Goal: Task Accomplishment & Management: Manage account settings

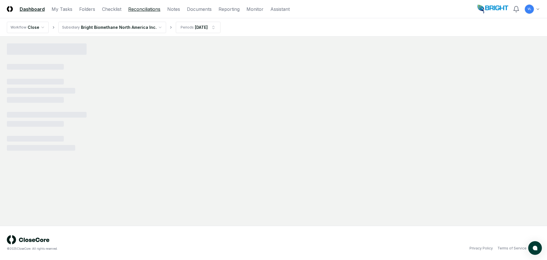
click at [153, 10] on link "Reconciliations" at bounding box center [144, 9] width 32 height 7
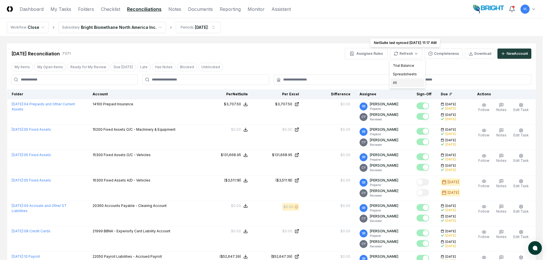
click at [401, 84] on div "All" at bounding box center [408, 82] width 34 height 9
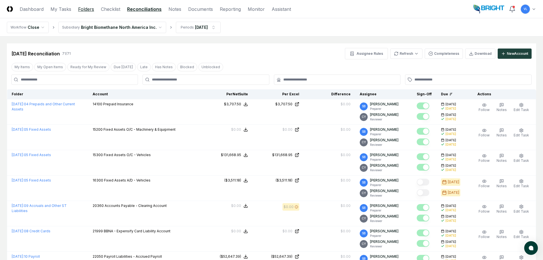
click at [88, 10] on link "Folders" at bounding box center [86, 9] width 16 height 7
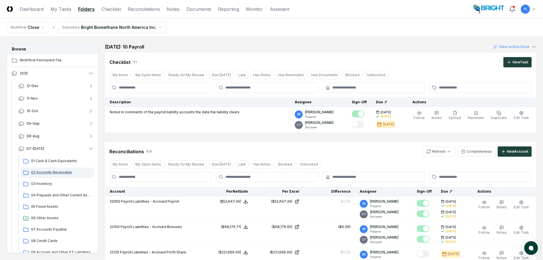
click at [60, 173] on span "02 Accounts Receivable" at bounding box center [61, 172] width 60 height 5
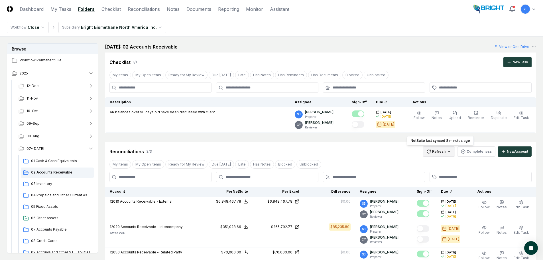
click at [440, 151] on html "CloseCore Dashboard My Tasks Folders Checklist Reconciliations Notes Documents …" at bounding box center [271, 186] width 543 height 372
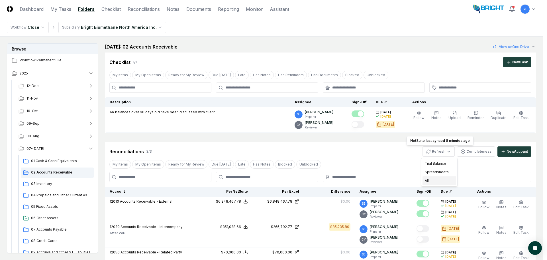
click at [435, 184] on div "All" at bounding box center [440, 180] width 34 height 9
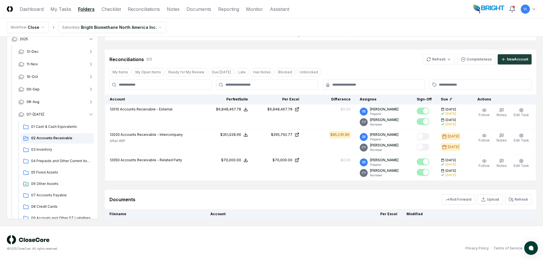
scroll to position [113, 0]
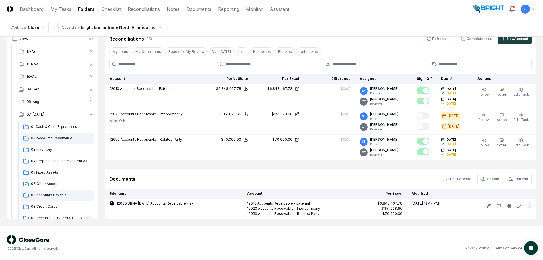
click at [54, 195] on span "07 Accounts Payable" at bounding box center [61, 194] width 60 height 5
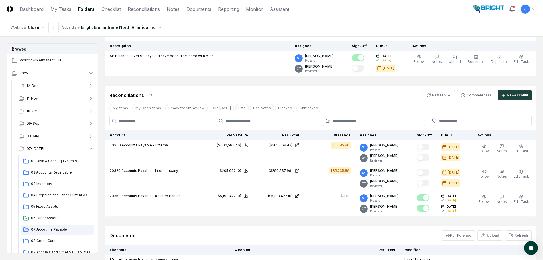
scroll to position [86, 0]
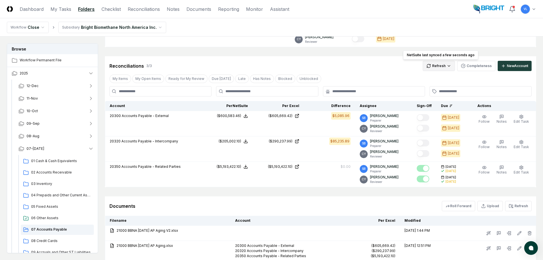
click at [433, 67] on html "CloseCore Dashboard My Tasks Folders Checklist Reconciliations Notes Documents …" at bounding box center [271, 115] width 543 height 403
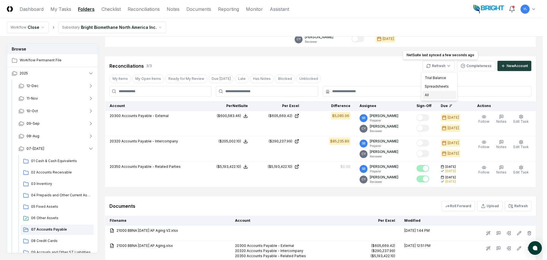
click at [431, 96] on div "All" at bounding box center [440, 95] width 34 height 9
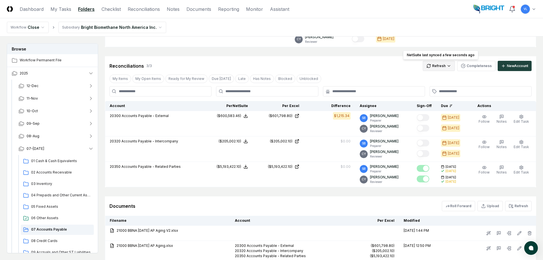
click at [442, 64] on html "CloseCore Dashboard My Tasks Folders Checklist Reconciliations Notes Documents …" at bounding box center [271, 115] width 543 height 403
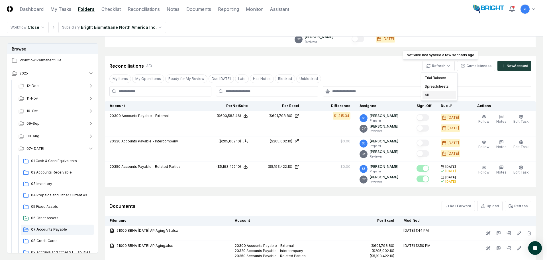
click at [439, 94] on div "All" at bounding box center [440, 95] width 34 height 9
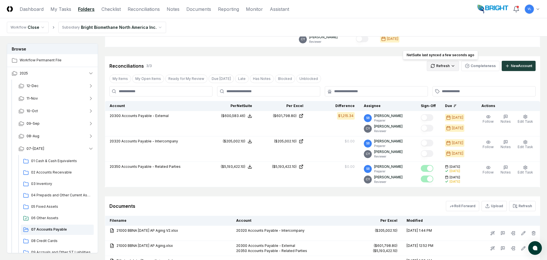
click at [431, 66] on html "CloseCore Dashboard My Tasks Folders Checklist Reconciliations Notes Documents …" at bounding box center [273, 112] width 547 height 397
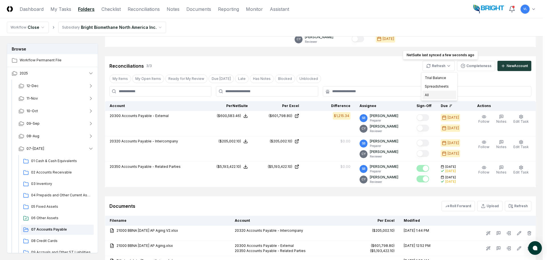
click at [428, 96] on div "All" at bounding box center [440, 95] width 34 height 9
click at [433, 64] on html "CloseCore Dashboard My Tasks Folders Checklist Reconciliations Notes Documents …" at bounding box center [271, 112] width 543 height 397
click at [432, 94] on div "All" at bounding box center [440, 95] width 34 height 9
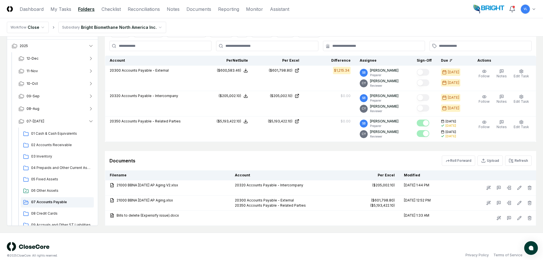
scroll to position [138, 0]
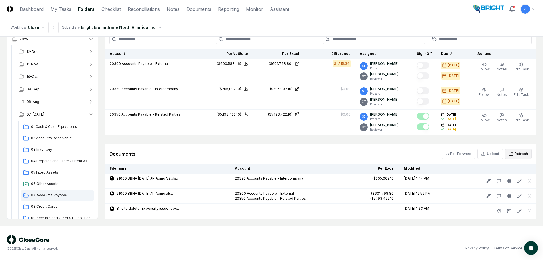
click at [521, 156] on button "Refresh" at bounding box center [518, 154] width 27 height 10
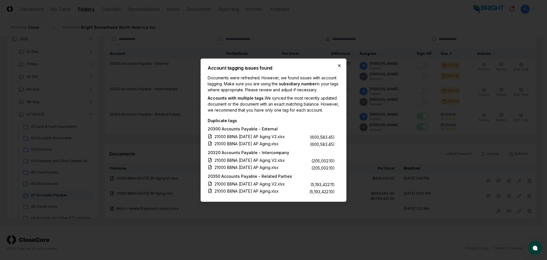
click at [340, 63] on icon "button" at bounding box center [339, 65] width 5 height 5
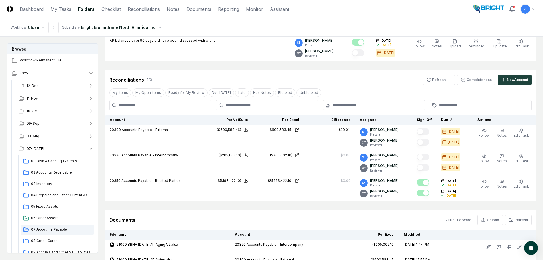
scroll to position [0, 0]
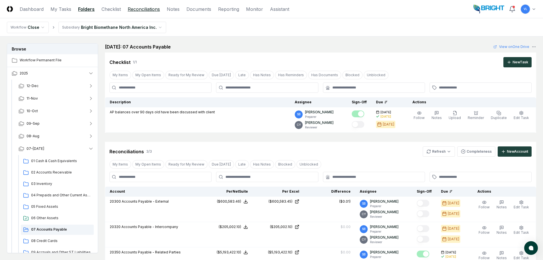
click at [147, 7] on link "Reconciliations" at bounding box center [144, 9] width 32 height 7
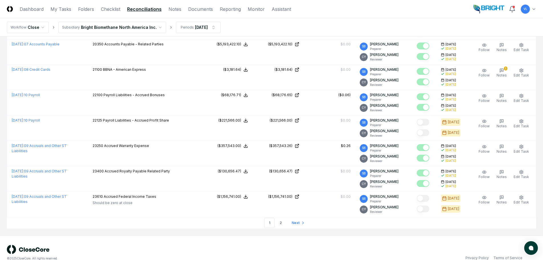
scroll to position [1161, 0]
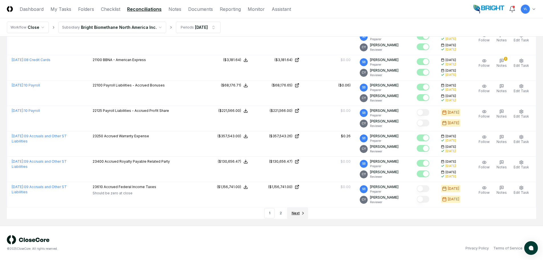
click at [294, 213] on span "Next" at bounding box center [296, 212] width 8 height 5
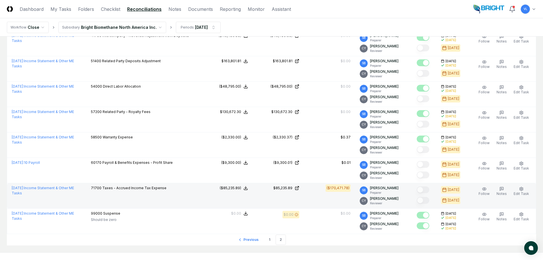
scroll to position [425, 0]
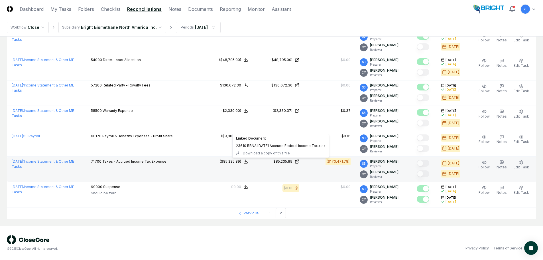
click at [299, 161] on icon at bounding box center [297, 161] width 5 height 5
click at [74, 161] on link "[DATE] : Income Statement & Other ME Tasks" at bounding box center [43, 163] width 62 height 9
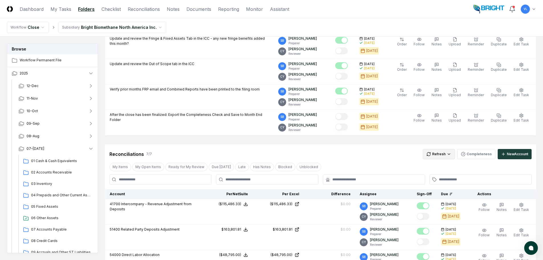
scroll to position [228, 0]
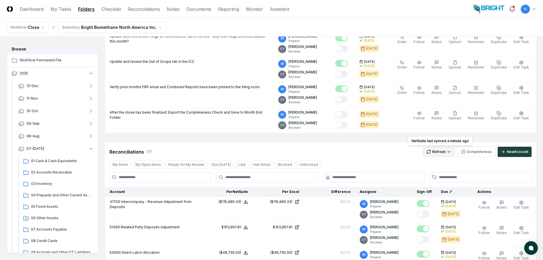
click at [435, 155] on html "CloseCore Dashboard My Tasks Folders Checklist Reconciliations Notes Documents …" at bounding box center [271, 158] width 543 height 773
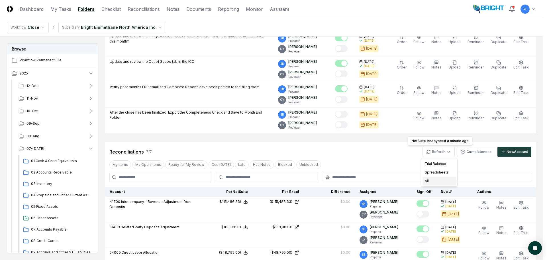
click at [427, 180] on div "All" at bounding box center [440, 181] width 34 height 9
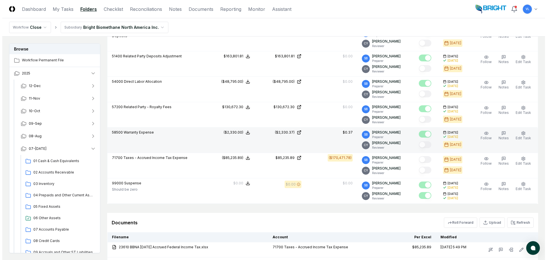
scroll to position [399, 0]
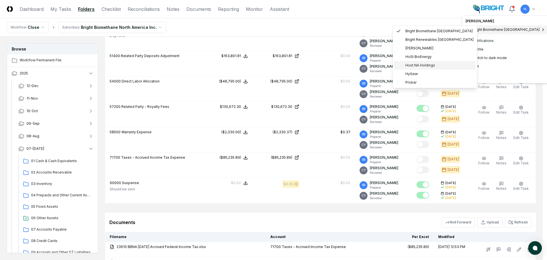
click at [425, 66] on span "Host NA Holdings" at bounding box center [421, 65] width 30 height 5
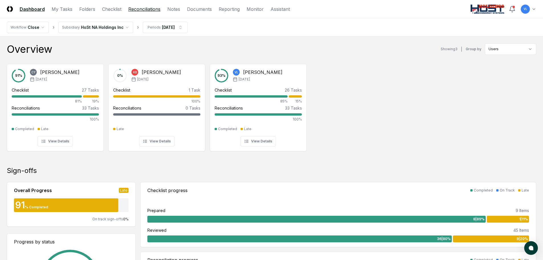
click at [137, 8] on link "Reconciliations" at bounding box center [144, 9] width 32 height 7
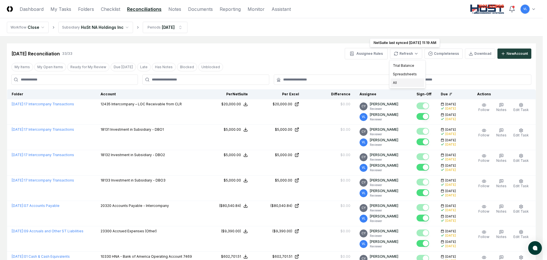
click at [415, 81] on div "All" at bounding box center [408, 82] width 34 height 9
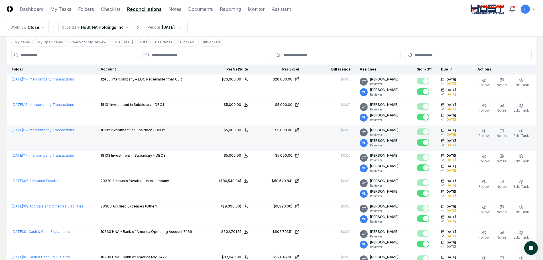
scroll to position [57, 0]
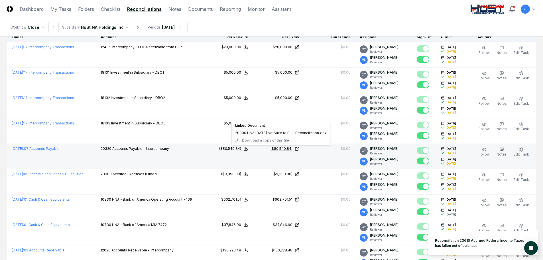
click at [299, 147] on icon at bounding box center [298, 148] width 2 height 2
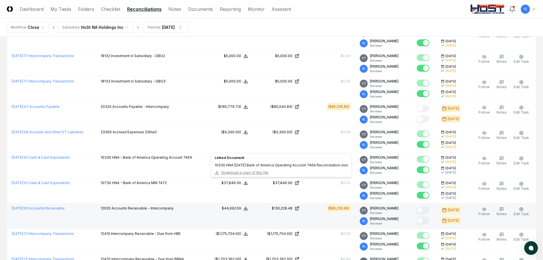
scroll to position [114, 0]
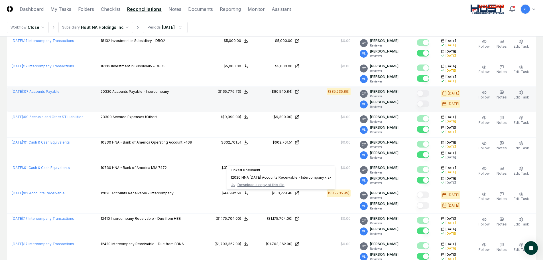
click at [57, 91] on link "July 2025 : 07 Accounts Payable" at bounding box center [36, 91] width 48 height 4
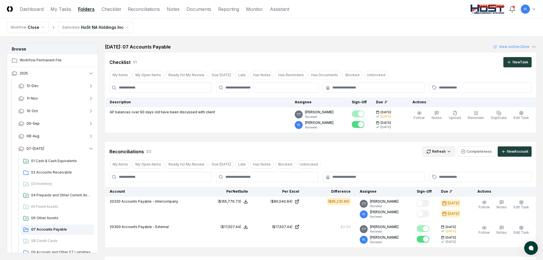
click at [430, 150] on html "CloseCore Dashboard My Tasks Folders Checklist Reconciliations Notes Documents …" at bounding box center [271, 171] width 543 height 342
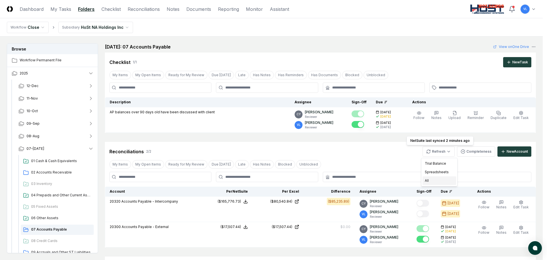
click at [431, 180] on div "All" at bounding box center [440, 180] width 34 height 9
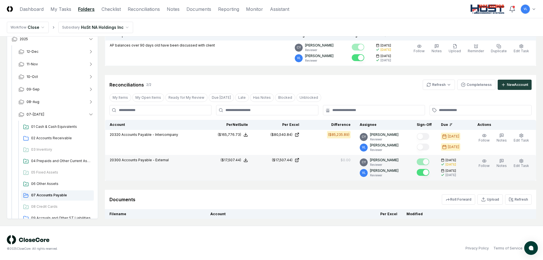
scroll to position [82, 0]
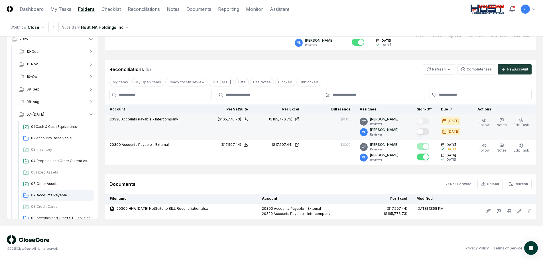
click at [425, 132] on button "Mark complete" at bounding box center [423, 131] width 13 height 7
click at [53, 141] on div "02 Accounts Receivable" at bounding box center [57, 138] width 73 height 10
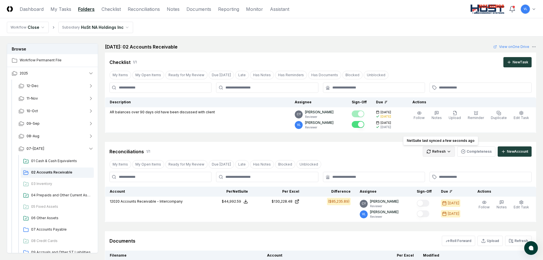
click at [436, 153] on html "CloseCore Dashboard My Tasks Folders Checklist Reconciliations Notes Documents …" at bounding box center [271, 158] width 543 height 317
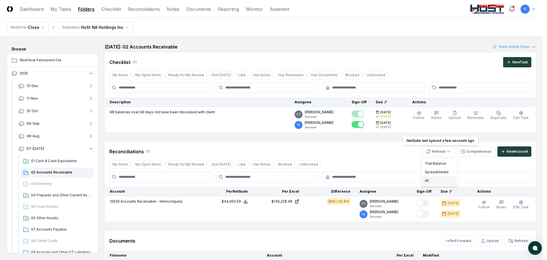
click at [430, 182] on div "All" at bounding box center [440, 180] width 34 height 9
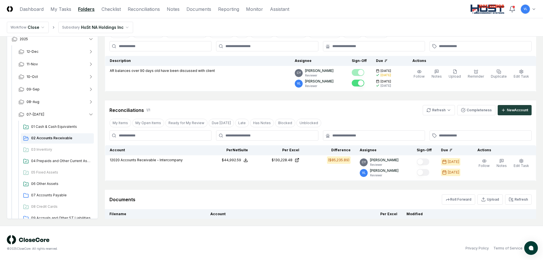
scroll to position [57, 0]
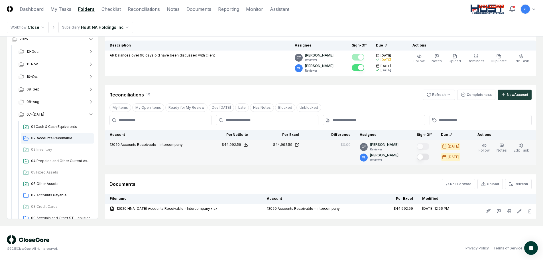
click at [424, 157] on button "Mark complete" at bounding box center [423, 156] width 13 height 7
click at [146, 13] on header "CloseCore Dashboard My Tasks Folders Checklist Reconciliations Notes Documents …" at bounding box center [271, 9] width 543 height 18
click at [152, 10] on link "Reconciliations" at bounding box center [144, 9] width 32 height 7
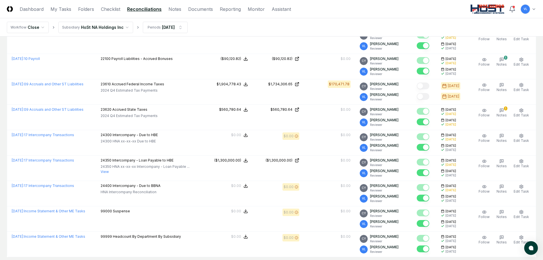
scroll to position [713, 0]
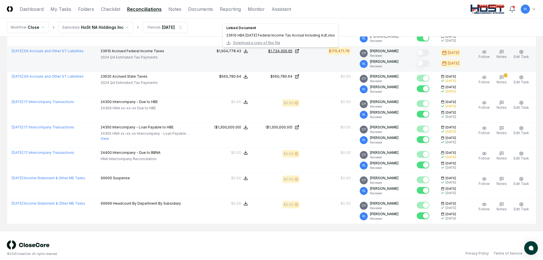
click at [298, 51] on icon at bounding box center [296, 51] width 3 height 3
click at [83, 51] on link "July 2025 : 09 Accruals and Other ST Liabilities" at bounding box center [48, 51] width 72 height 4
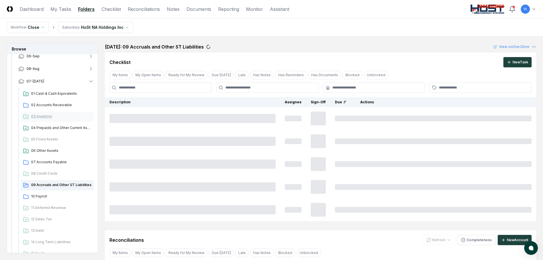
scroll to position [86, 0]
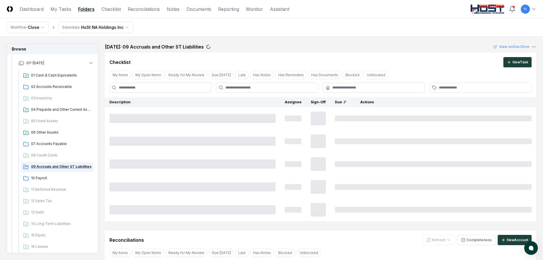
click at [77, 167] on span "09 Accruals and Other ST Liabilities" at bounding box center [61, 166] width 60 height 5
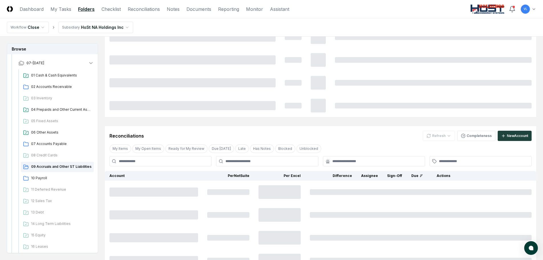
scroll to position [114, 0]
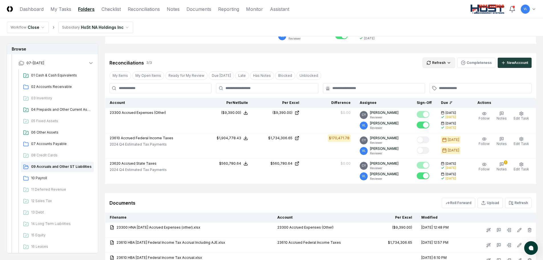
click at [439, 62] on html "CloseCore Dashboard My Tasks Folders Checklist Reconciliations Notes Documents …" at bounding box center [271, 105] width 543 height 438
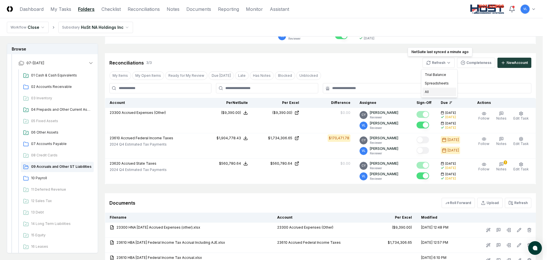
click at [438, 91] on div "All" at bounding box center [440, 92] width 34 height 9
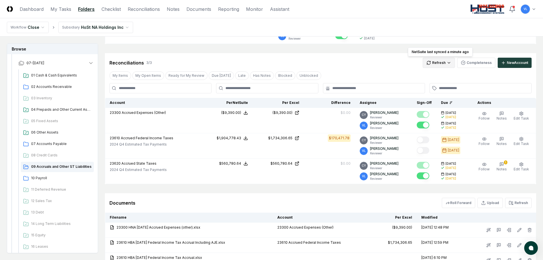
click at [437, 64] on html "CloseCore Dashboard My Tasks Folders Checklist Reconciliations Notes Documents …" at bounding box center [271, 105] width 543 height 438
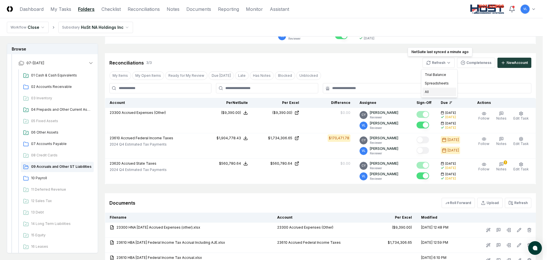
click at [428, 92] on div "All" at bounding box center [440, 92] width 34 height 9
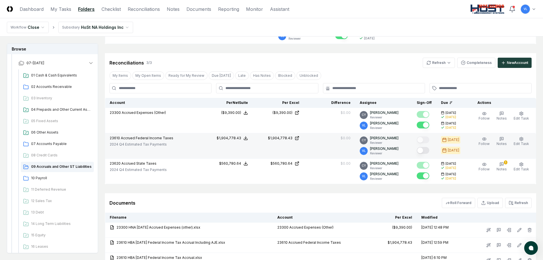
click at [426, 150] on button "Mark complete" at bounding box center [423, 150] width 13 height 7
